Goal: Entertainment & Leisure: Consume media (video, audio)

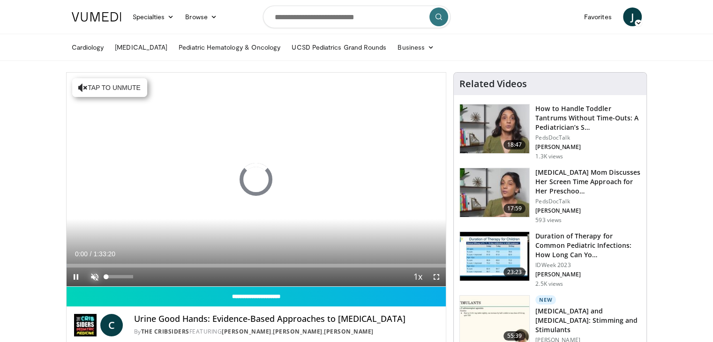
click at [94, 280] on span "Video Player" at bounding box center [94, 277] width 19 height 19
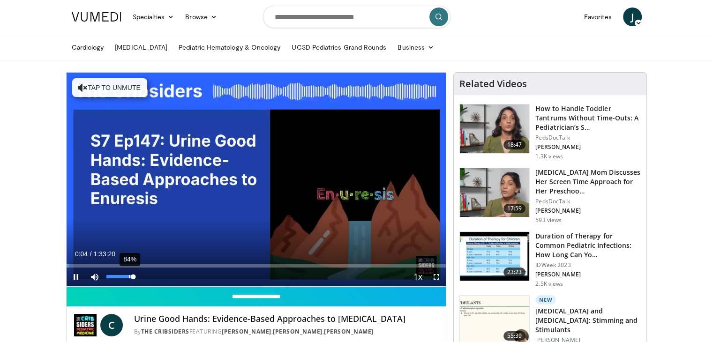
click at [129, 278] on div "84%" at bounding box center [120, 277] width 33 height 19
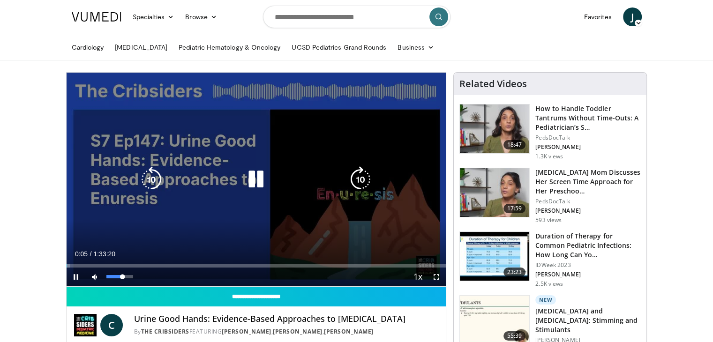
click at [122, 278] on div "61%" at bounding box center [120, 277] width 33 height 19
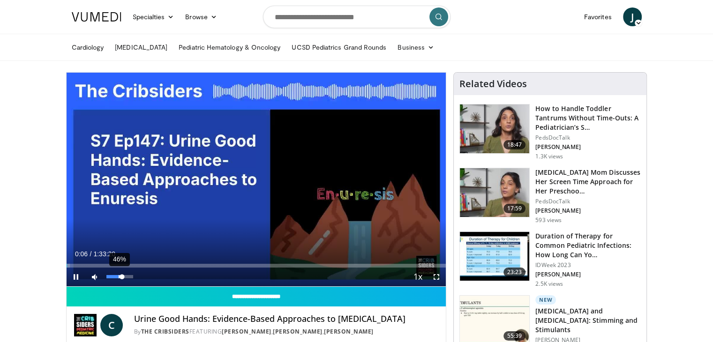
click at [118, 278] on div "46%" at bounding box center [119, 276] width 27 height 3
click at [113, 278] on div "28%" at bounding box center [119, 276] width 27 height 3
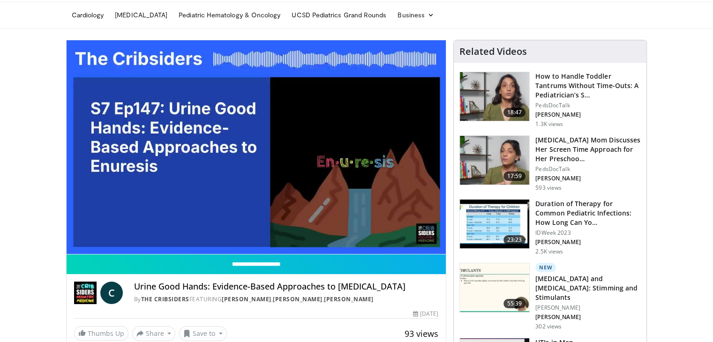
scroll to position [47, 0]
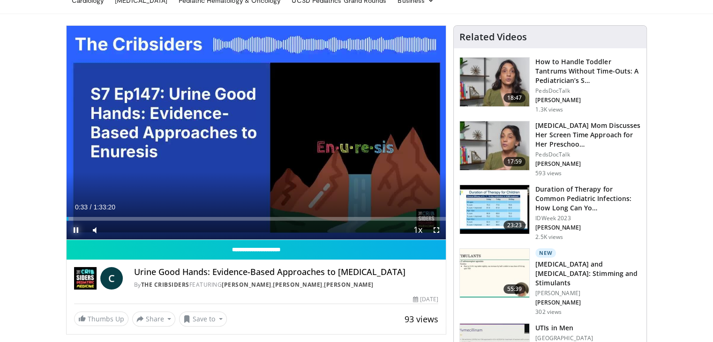
click at [79, 230] on span "Video Player" at bounding box center [76, 230] width 19 height 19
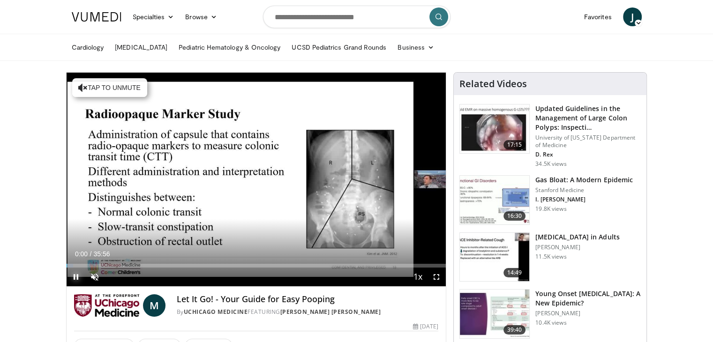
click at [75, 278] on span "Video Player" at bounding box center [76, 277] width 19 height 19
